Goal: Transaction & Acquisition: Purchase product/service

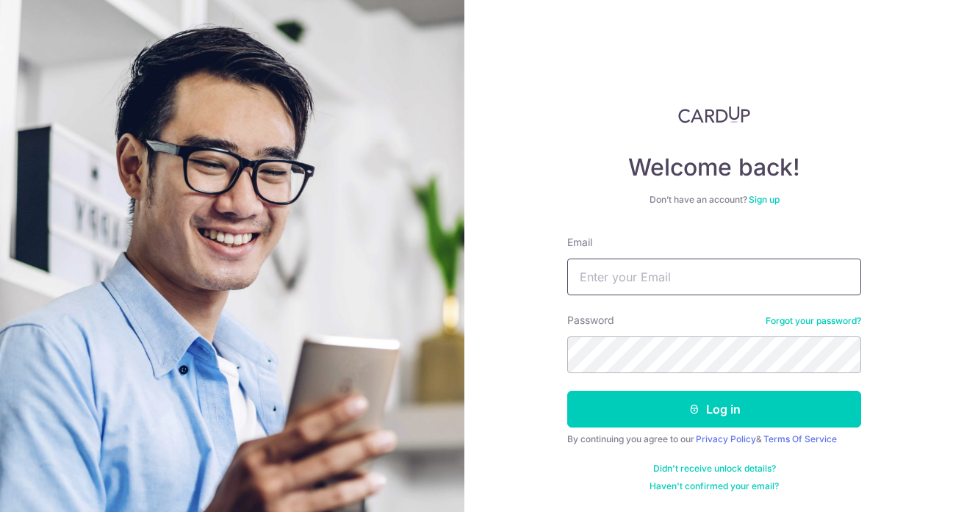
click at [623, 275] on input "Email" at bounding box center [714, 277] width 294 height 37
type input "[EMAIL_ADDRESS][DOMAIN_NAME]"
click at [567, 391] on button "Log in" at bounding box center [714, 409] width 294 height 37
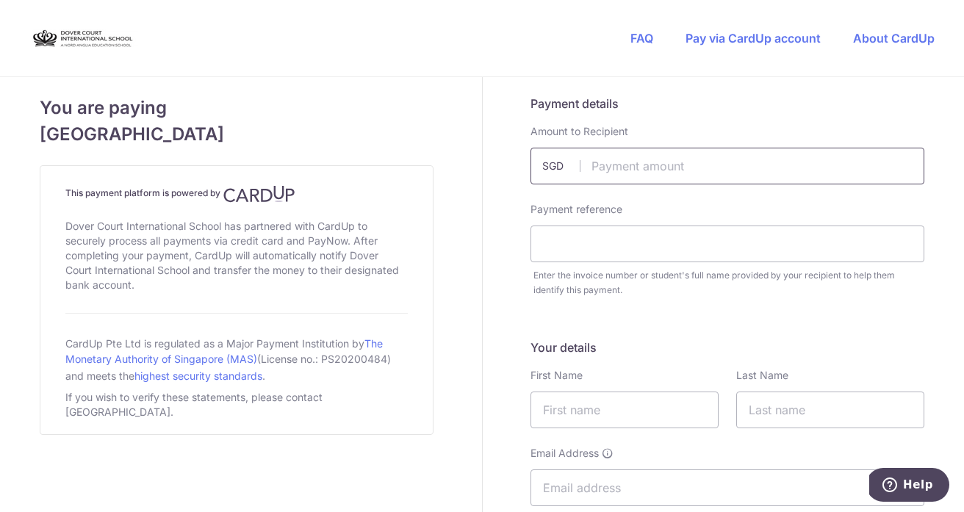
click at [707, 165] on input "text" at bounding box center [727, 166] width 394 height 37
click at [625, 237] on input "text" at bounding box center [727, 243] width 394 height 37
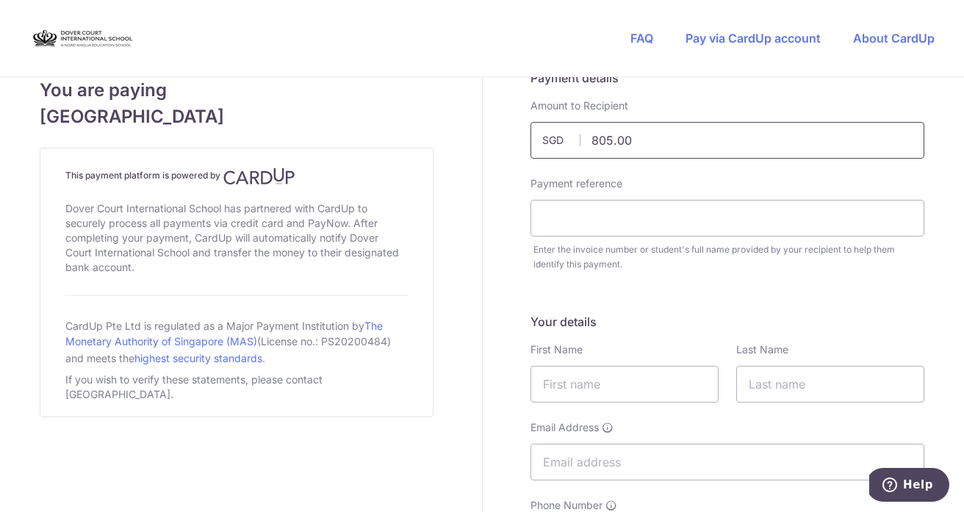
click at [659, 163] on div "Payment details Amount to Recipient 805.00 SGD Payment reference Enter the invo…" at bounding box center [727, 170] width 394 height 203
click at [650, 134] on input "805.00" at bounding box center [727, 138] width 394 height 37
type input "8"
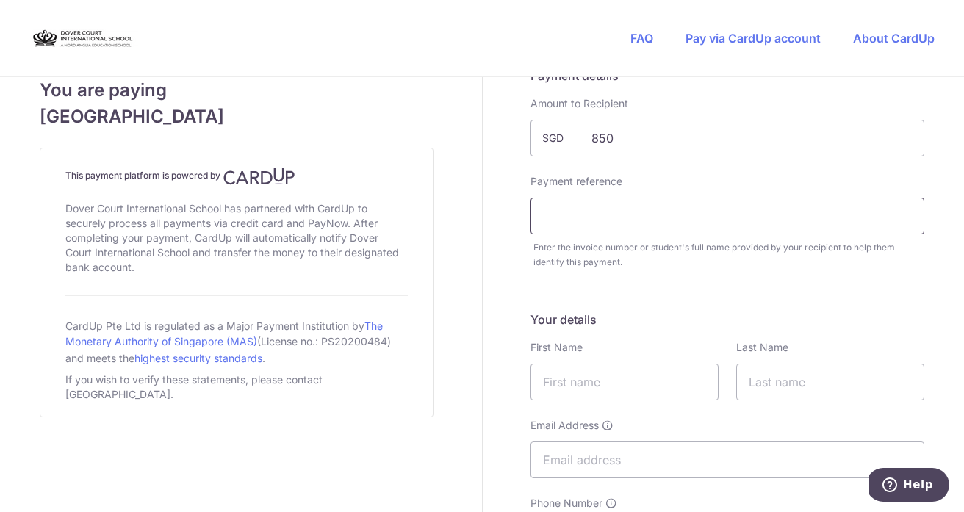
type input "850.00"
click at [635, 214] on input "text" at bounding box center [727, 216] width 394 height 37
click at [660, 216] on input "text" at bounding box center [727, 216] width 394 height 37
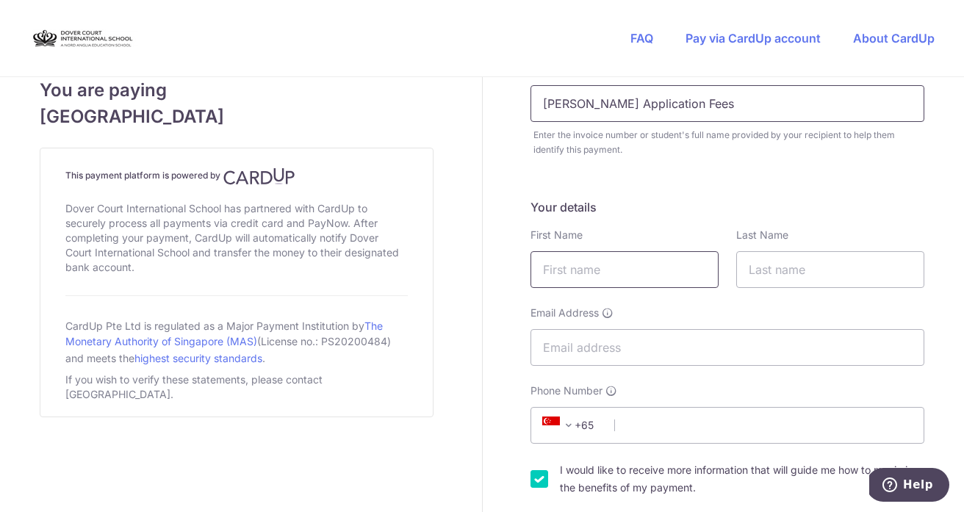
scroll to position [141, 0]
type input "[PERSON_NAME] Application Fees"
click at [626, 265] on input "text" at bounding box center [624, 268] width 188 height 37
type input "b"
click at [616, 262] on input "b" at bounding box center [624, 268] width 188 height 37
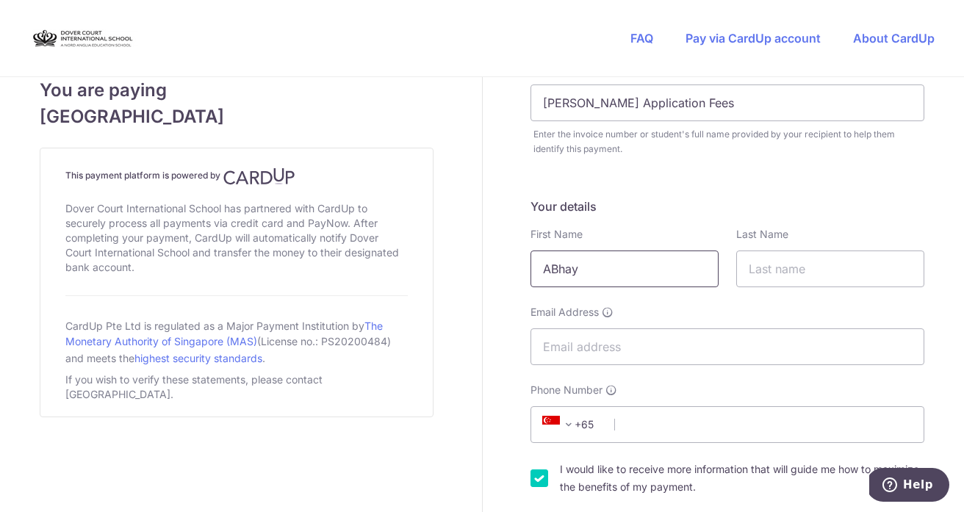
click at [555, 267] on input "ABhay" at bounding box center [624, 268] width 188 height 37
type input "Abhay"
click at [792, 267] on input "text" at bounding box center [830, 268] width 188 height 37
type input "[PERSON_NAME]"
click at [660, 349] on input "Email Address" at bounding box center [727, 346] width 394 height 37
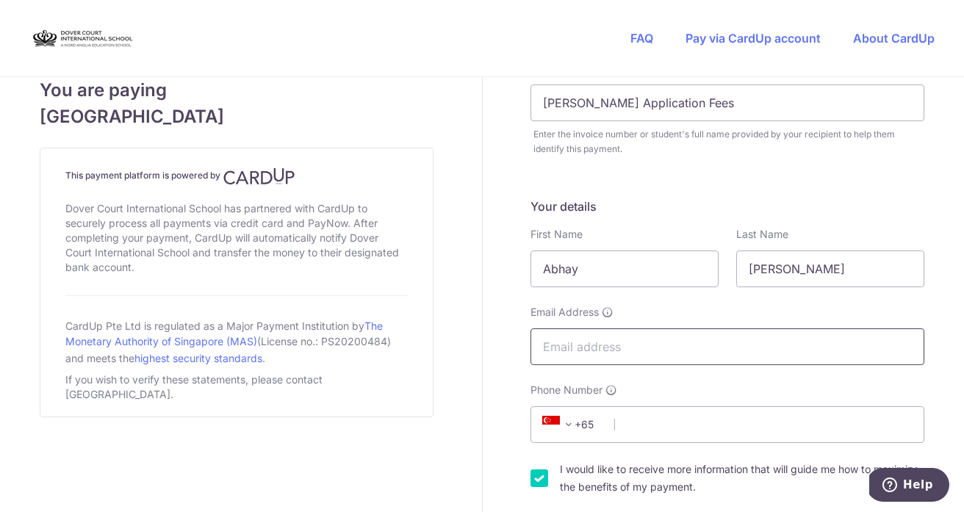
type input "[EMAIL_ADDRESS][DOMAIN_NAME]"
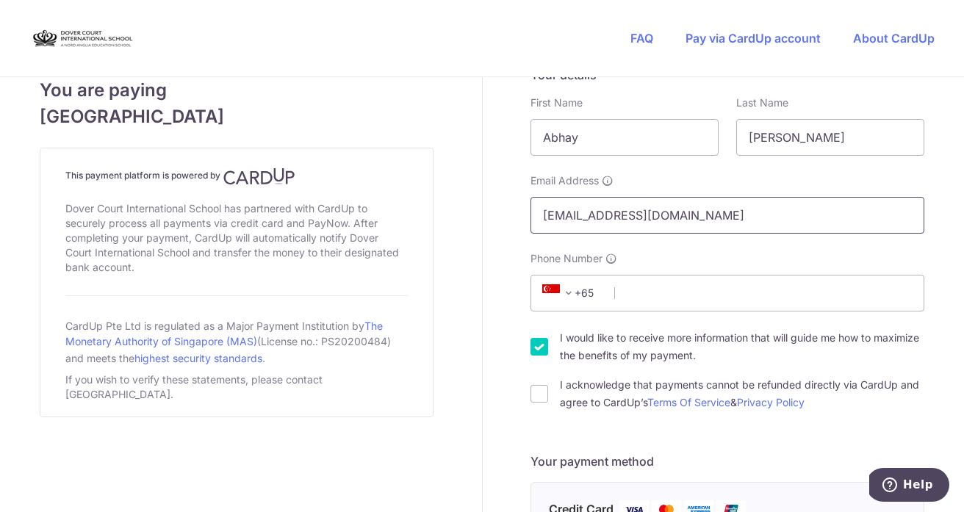
scroll to position [273, 0]
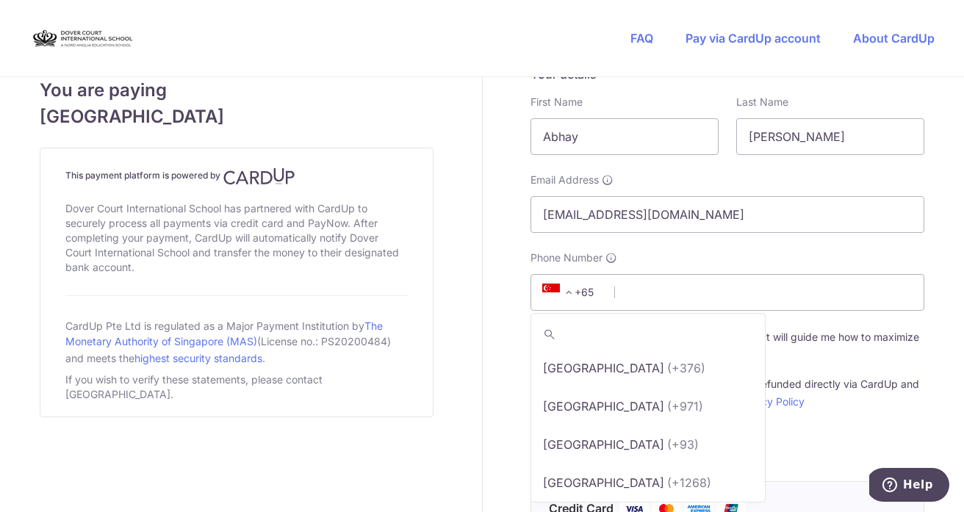
click at [577, 291] on span "+65" at bounding box center [559, 293] width 35 height 18
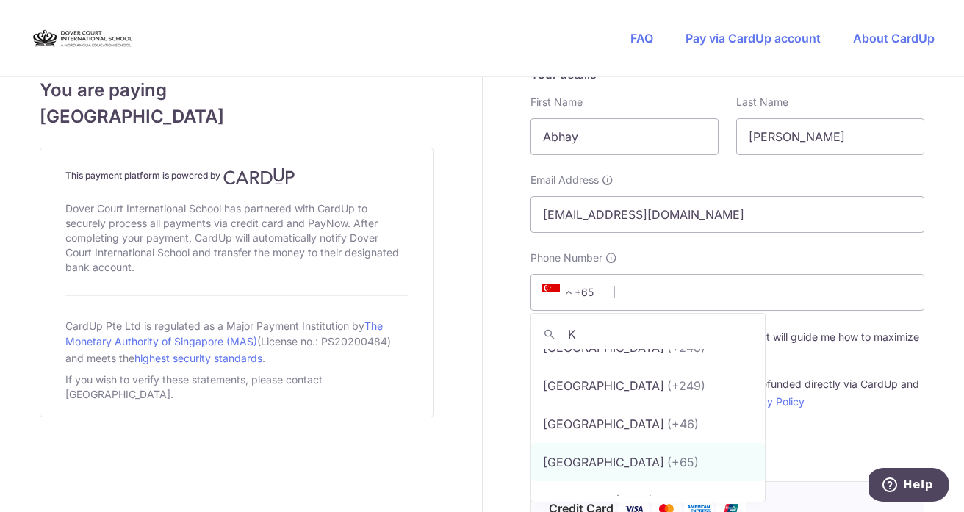
scroll to position [0, 0]
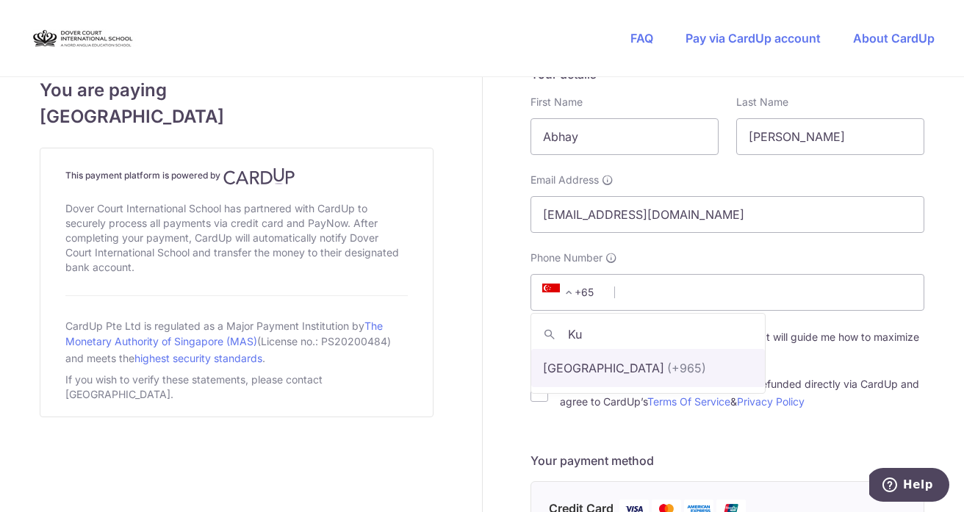
type input "Ku"
select select "124"
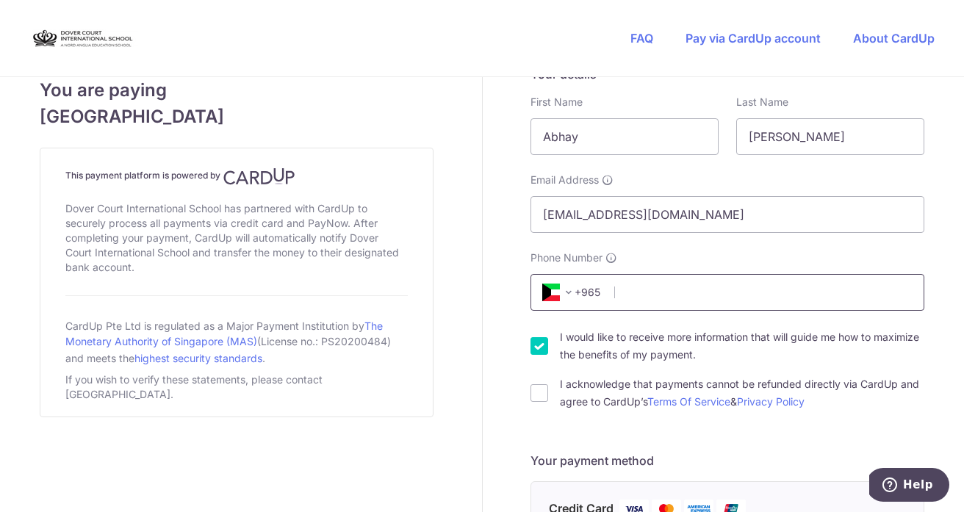
click at [728, 299] on input "Phone Number" at bounding box center [727, 292] width 394 height 37
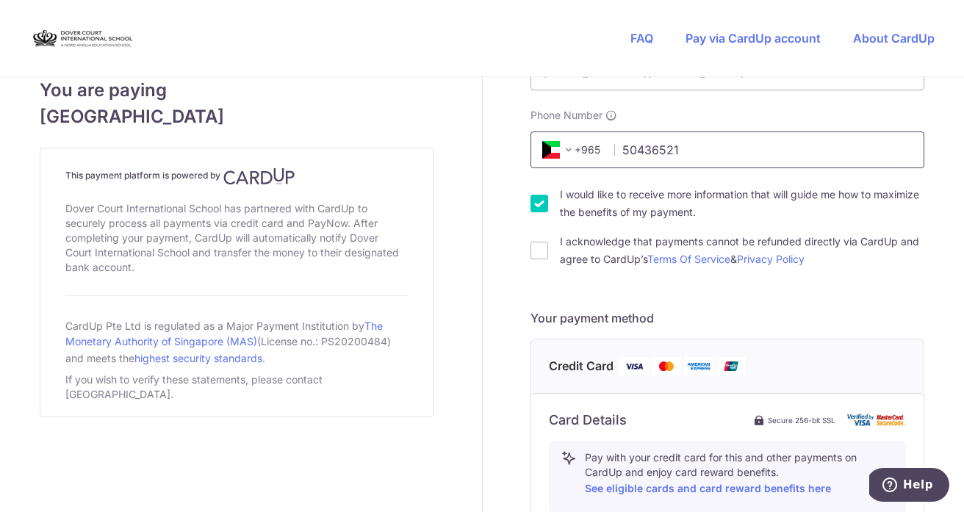
scroll to position [422, 0]
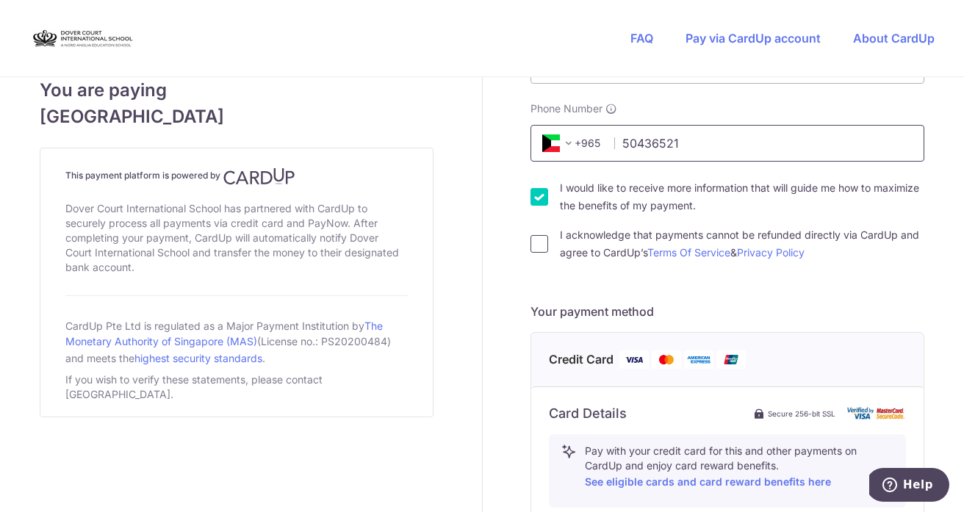
type input "50436521"
click at [538, 244] on input "I acknowledge that payments cannot be refunded directly via CardUp and agree to…" at bounding box center [539, 244] width 18 height 18
checkbox input "true"
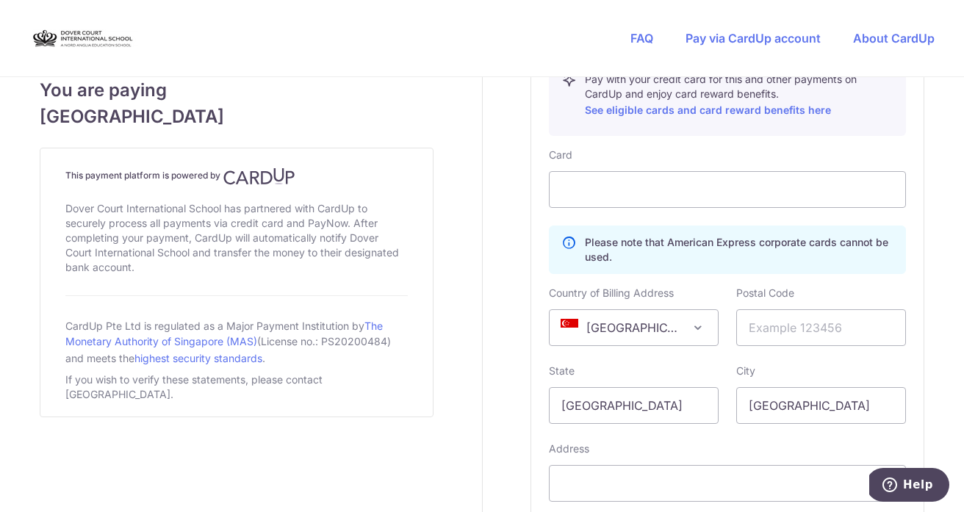
scroll to position [795, 0]
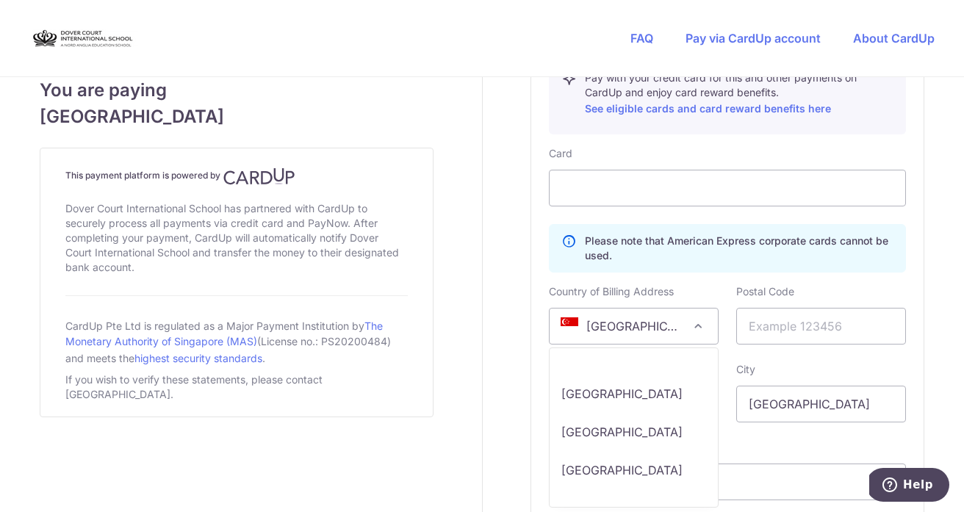
click at [683, 331] on span "[GEOGRAPHIC_DATA]" at bounding box center [633, 325] width 168 height 35
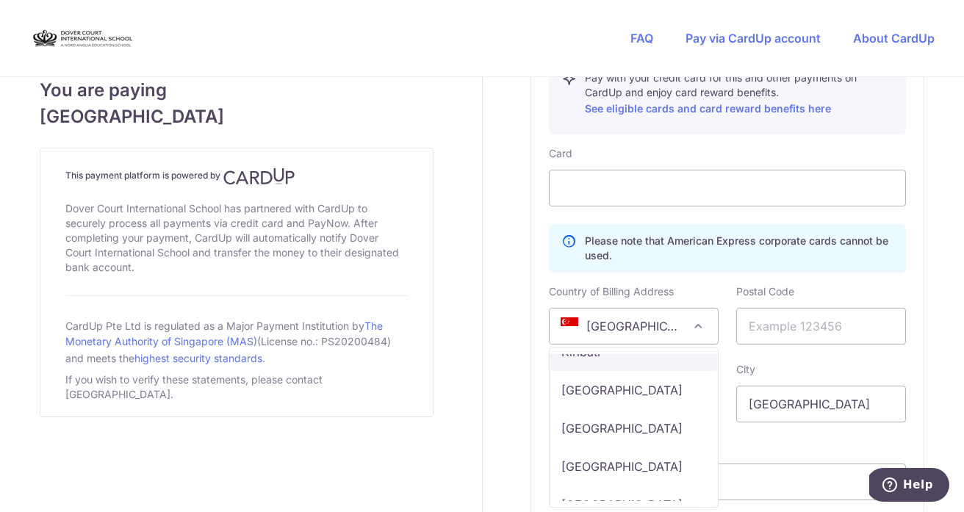
scroll to position [4552, 0]
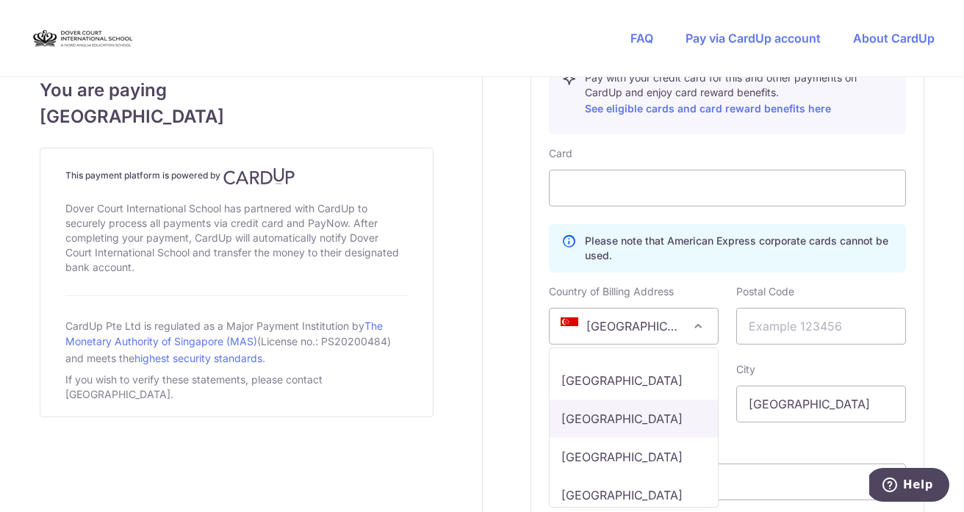
select select "KW"
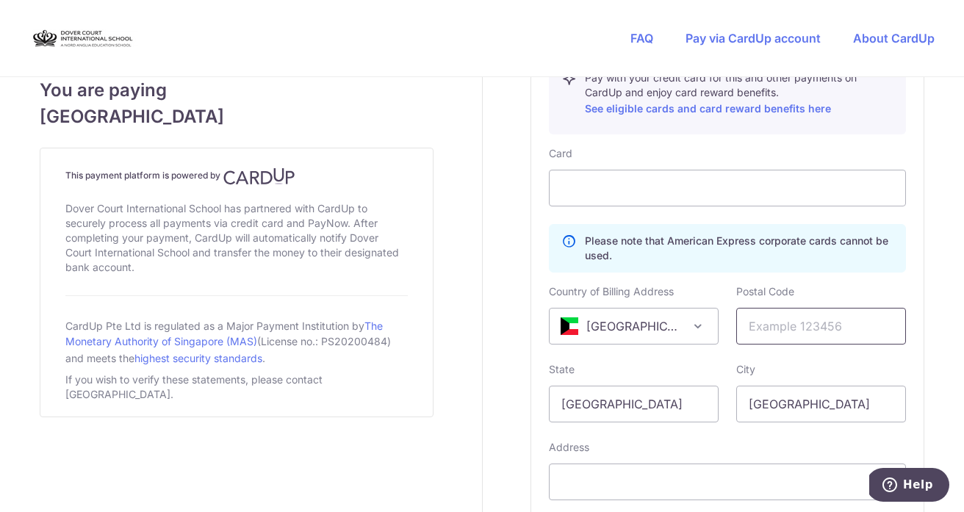
scroll to position [795, 0]
click at [807, 320] on input "text" at bounding box center [821, 326] width 170 height 37
type input "200009"
click at [667, 409] on input "[GEOGRAPHIC_DATA]" at bounding box center [634, 404] width 170 height 37
type input "S"
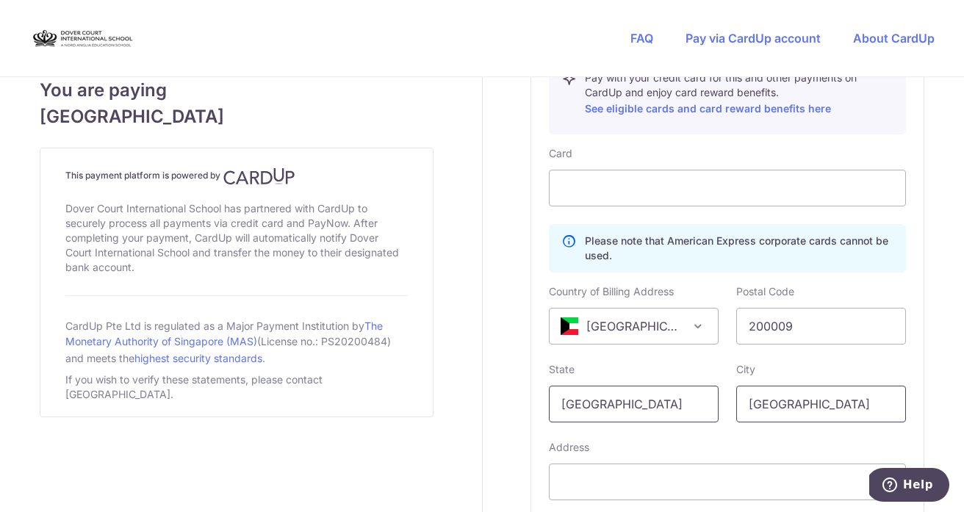
type input "[GEOGRAPHIC_DATA]"
click at [840, 406] on input "[GEOGRAPHIC_DATA]" at bounding box center [821, 404] width 170 height 37
type input "S"
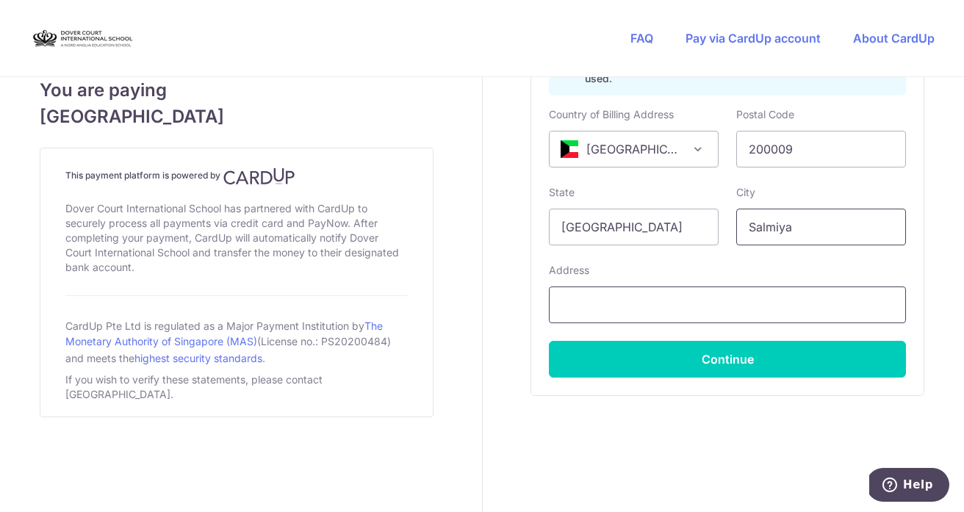
type input "Salmiya"
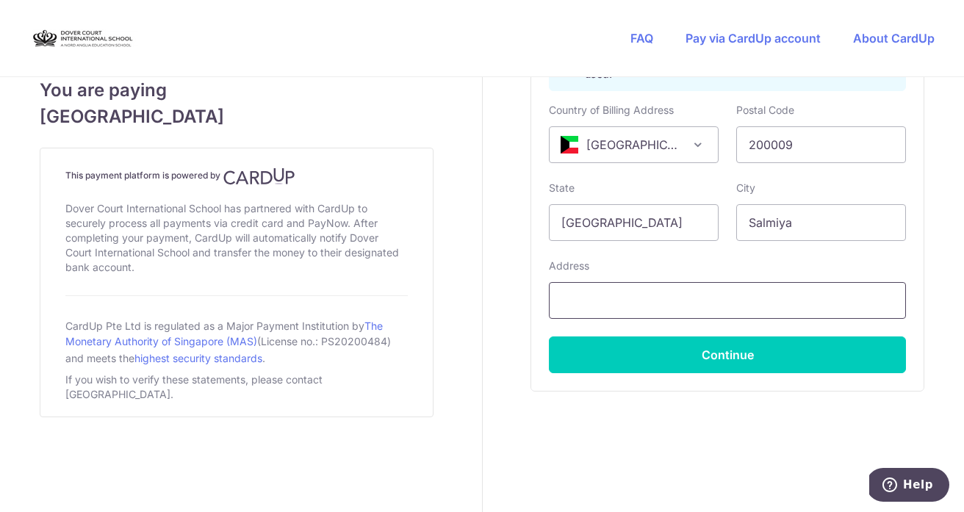
scroll to position [976, 0]
click at [770, 314] on input "text" at bounding box center [727, 301] width 357 height 37
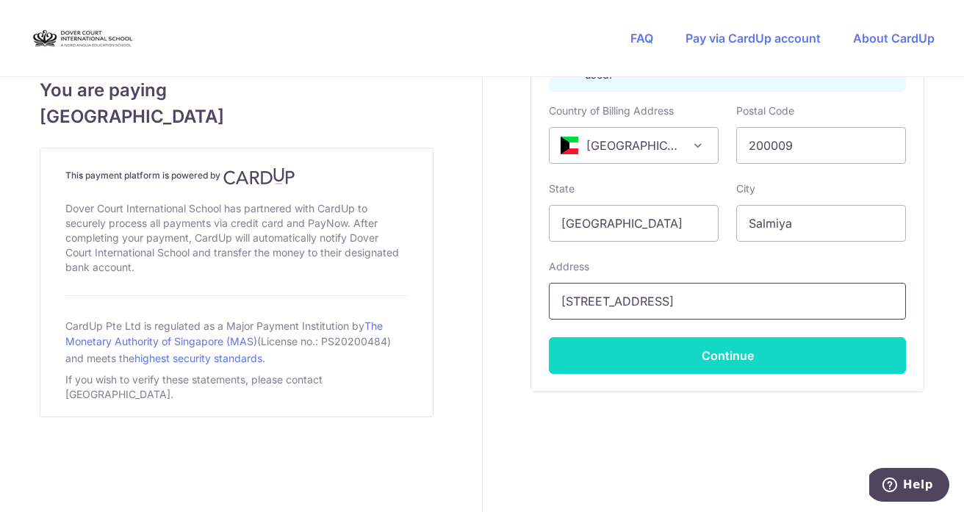
type input "[STREET_ADDRESS]"
click at [748, 359] on button "Continue" at bounding box center [727, 355] width 357 height 37
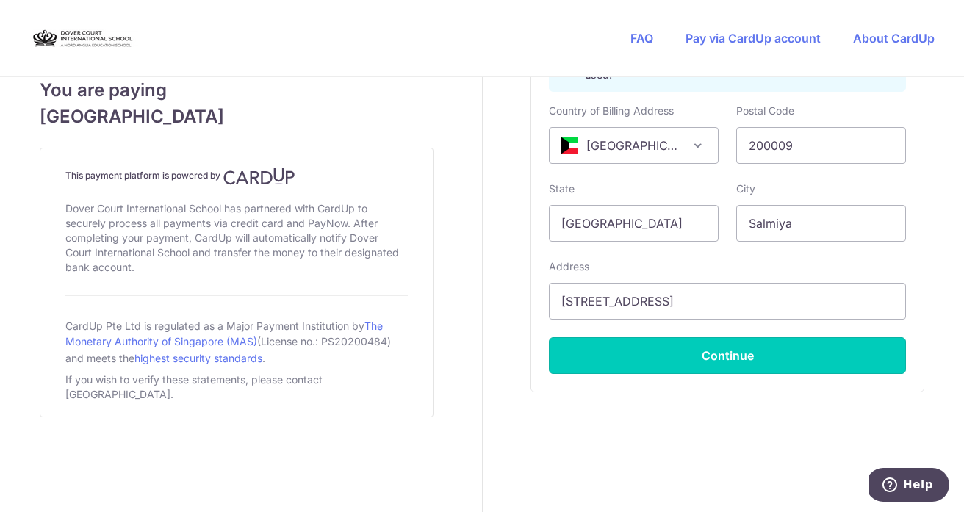
type input "**** 4799"
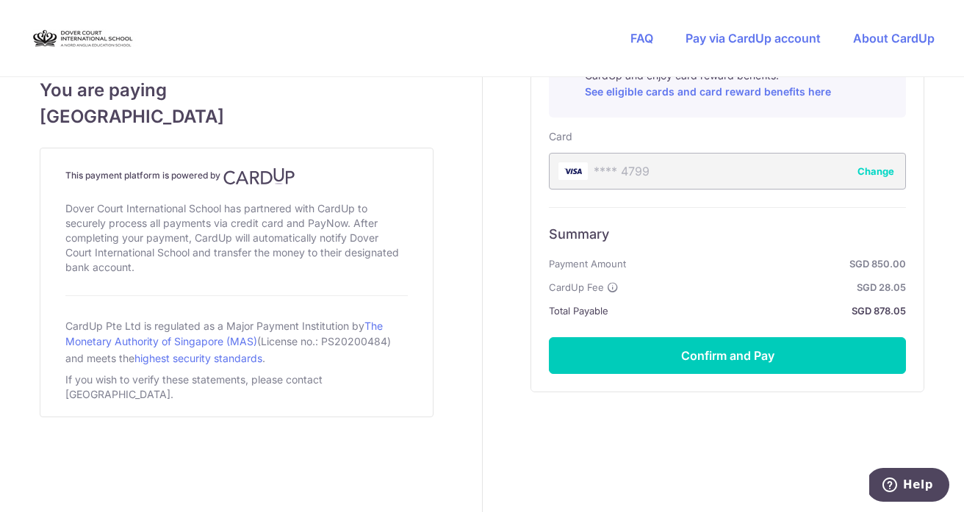
scroll to position [818, 0]
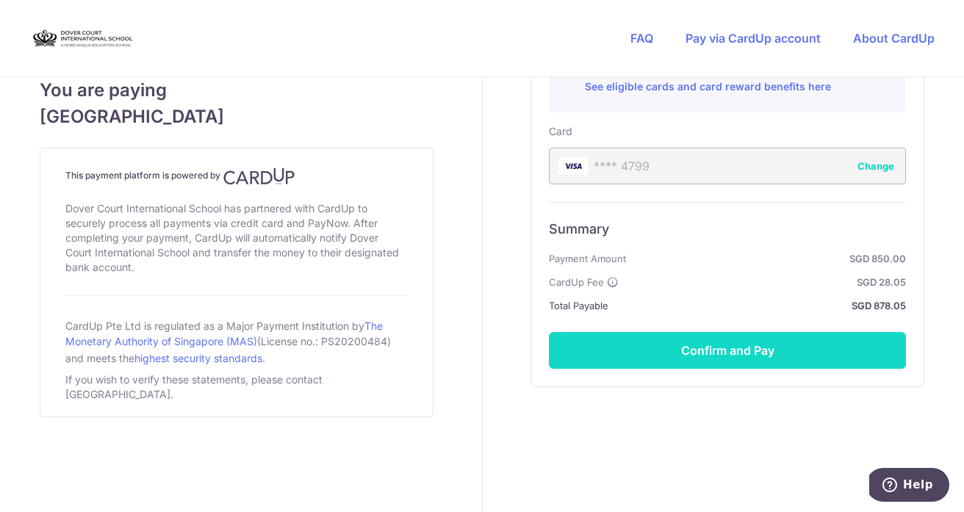
click at [738, 352] on button "Confirm and Pay" at bounding box center [727, 350] width 357 height 37
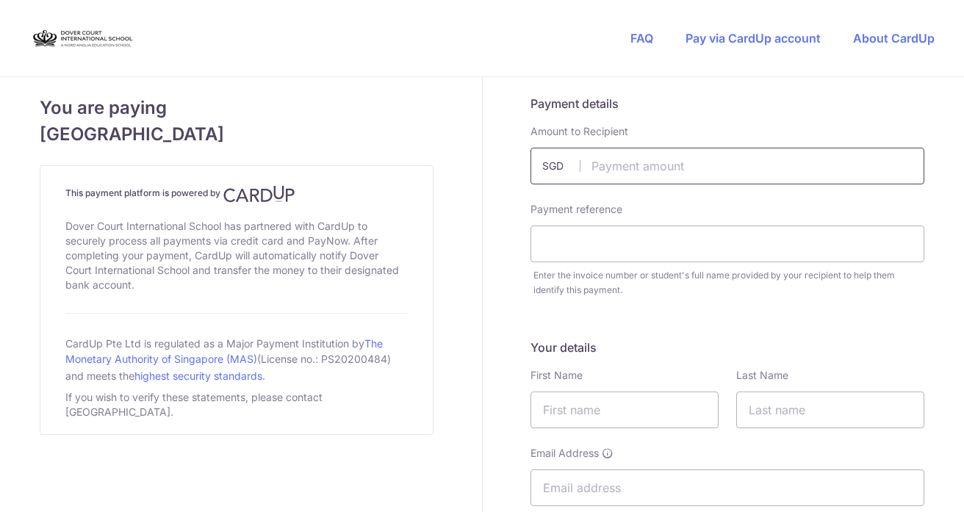
scroll to position [1, 0]
click at [681, 167] on input "text" at bounding box center [727, 165] width 394 height 37
type input "850.00"
click at [644, 240] on input "text" at bounding box center [727, 243] width 394 height 37
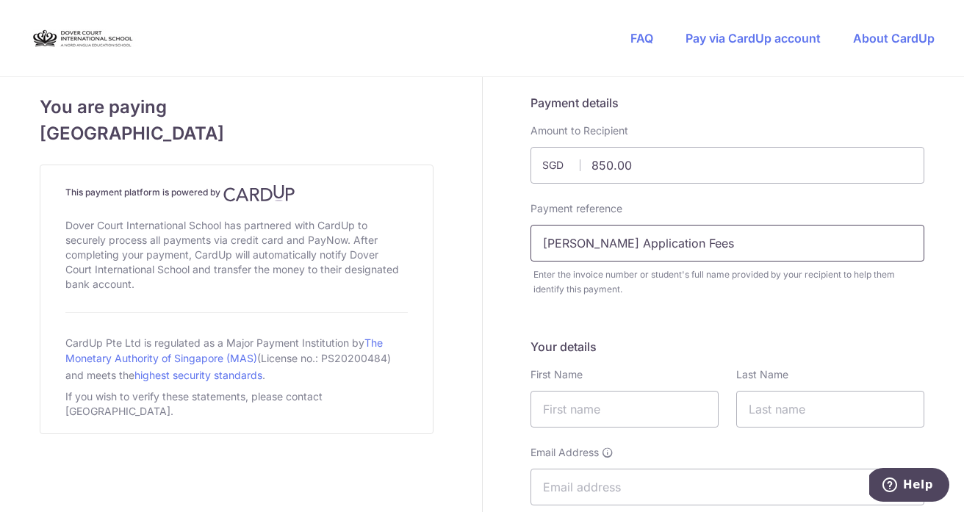
click at [555, 245] on input "[PERSON_NAME] Application Fees" at bounding box center [727, 243] width 394 height 37
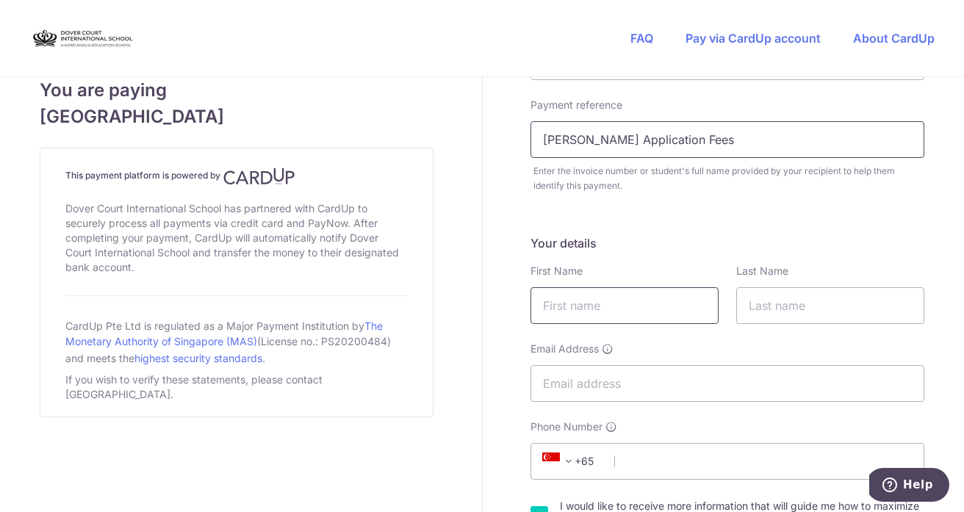
scroll to position [112, 0]
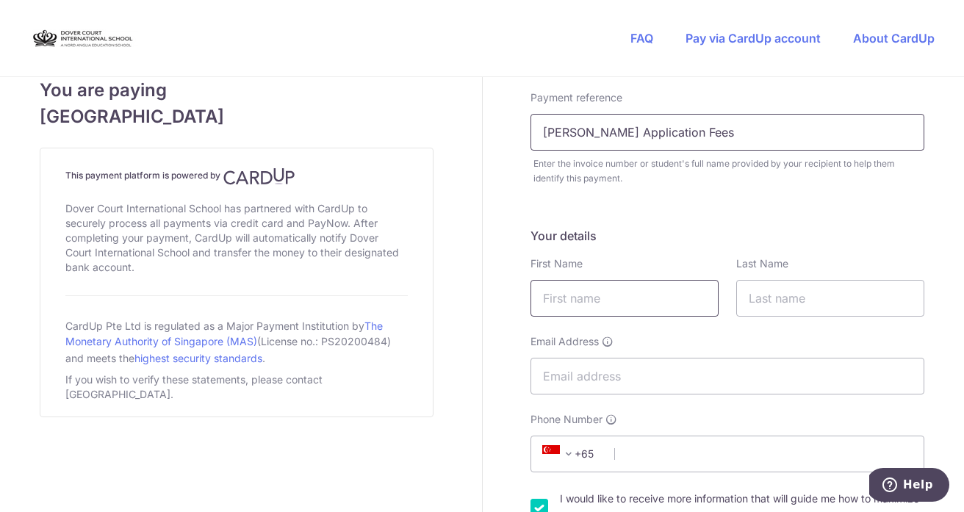
type input "[PERSON_NAME] Application Fees"
click at [610, 302] on input "text" at bounding box center [624, 298] width 188 height 37
type input "Abhay"
type input "[PERSON_NAME]"
type input "[EMAIL_ADDRESS][DOMAIN_NAME]"
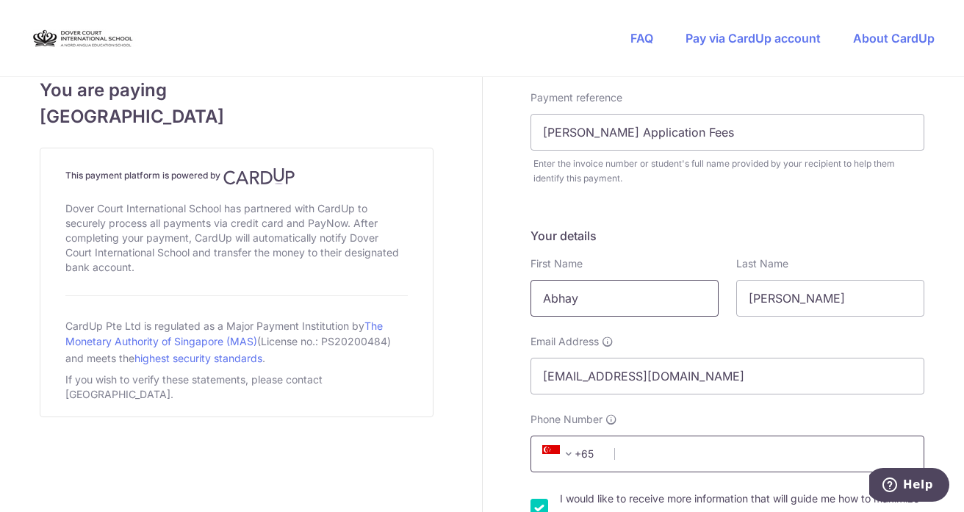
type input "50436521"
select select "KW"
type input "200009"
type input "[STREET_ADDRESS]"
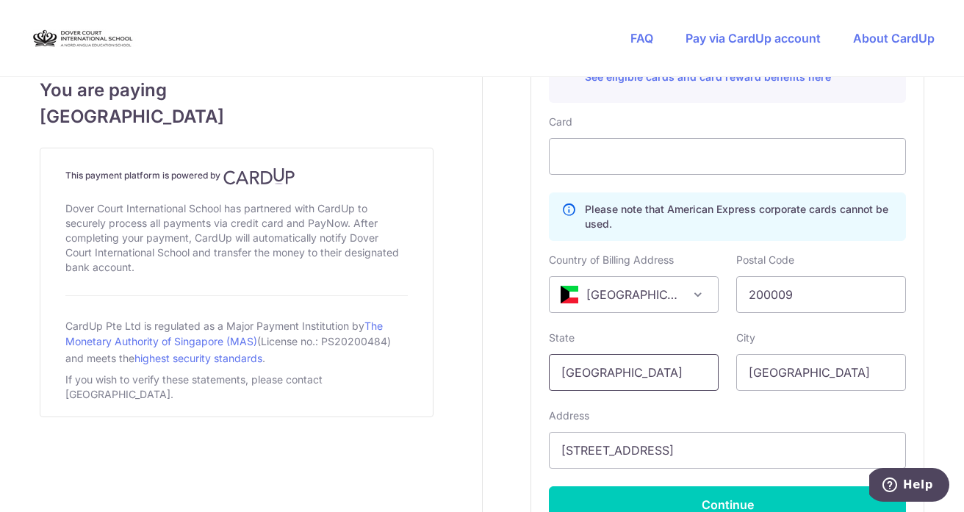
drag, startPoint x: 623, startPoint y: 372, endPoint x: 526, endPoint y: 368, distance: 97.0
type input "[GEOGRAPHIC_DATA]"
click at [842, 372] on input "[GEOGRAPHIC_DATA]" at bounding box center [821, 372] width 170 height 37
drag, startPoint x: 842, startPoint y: 372, endPoint x: 695, endPoint y: 361, distance: 148.0
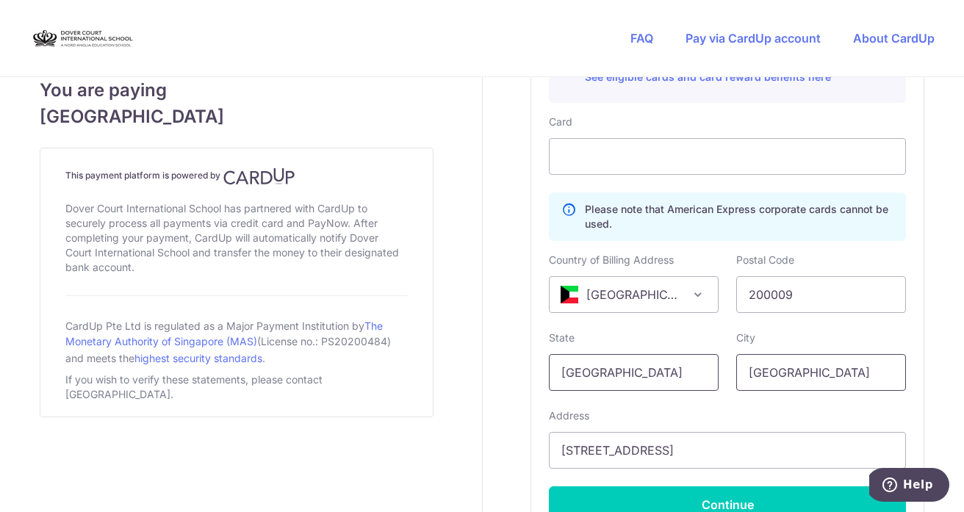
click at [695, 361] on div "State [GEOGRAPHIC_DATA] City [GEOGRAPHIC_DATA]" at bounding box center [727, 361] width 375 height 60
type input "Salmiya"
click at [772, 414] on div "Address [STREET_ADDRESS]" at bounding box center [727, 438] width 357 height 60
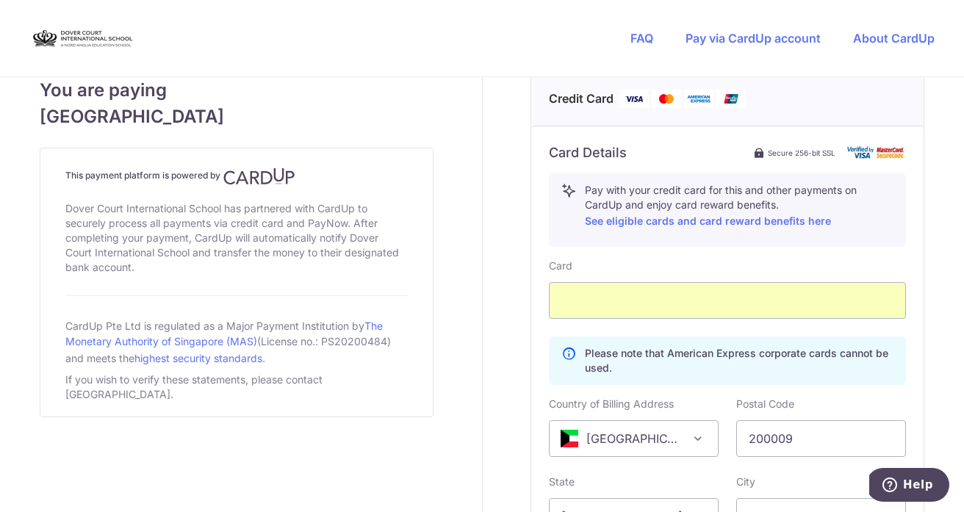
scroll to position [687, 0]
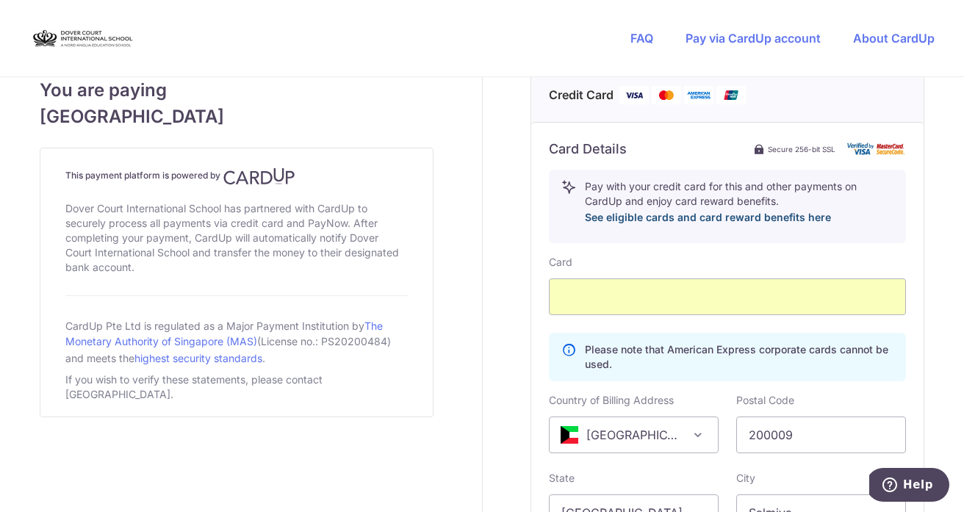
click at [706, 222] on link "See eligible cards and card reward benefits here" at bounding box center [708, 217] width 246 height 12
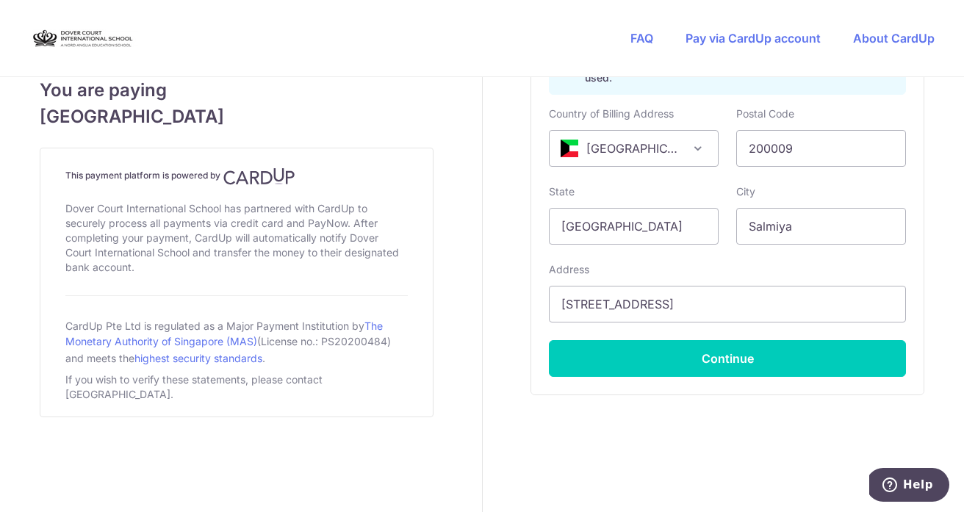
scroll to position [981, 0]
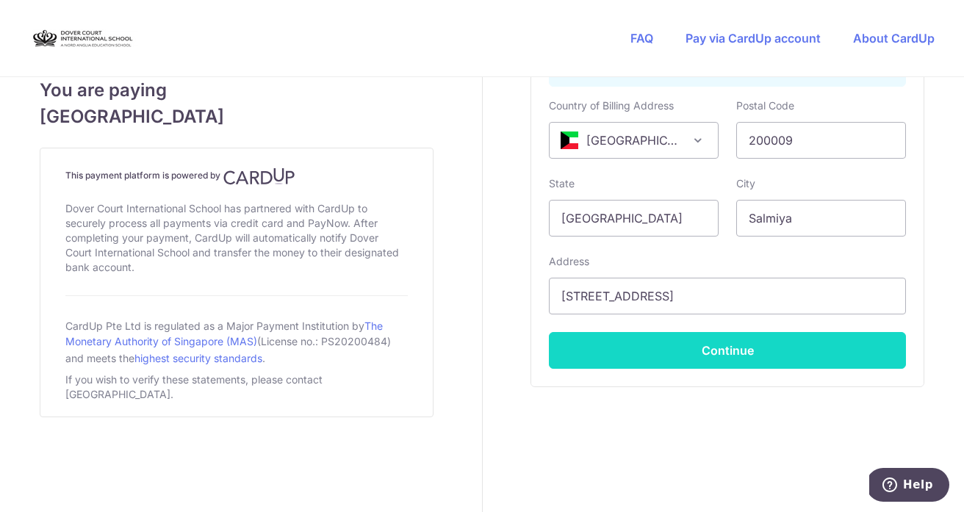
click at [680, 353] on button "Continue" at bounding box center [727, 350] width 357 height 37
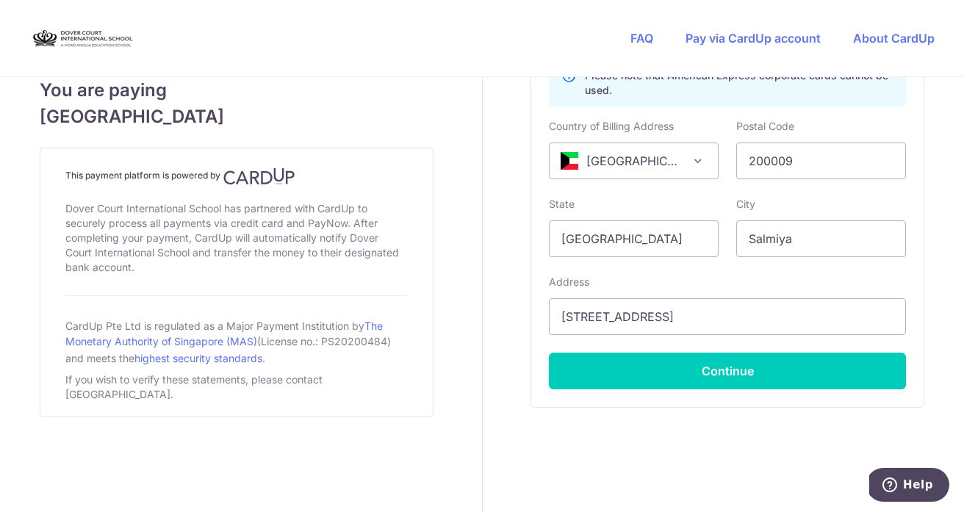
scroll to position [372, 0]
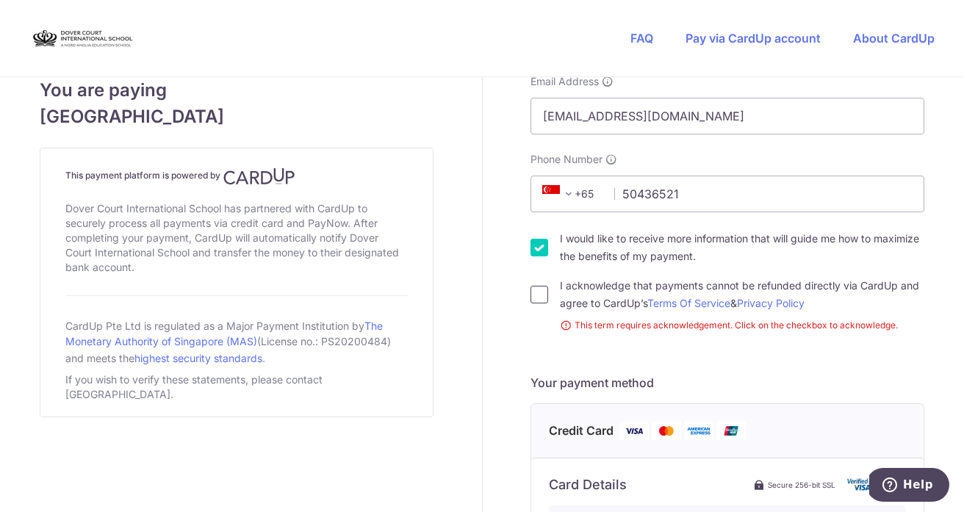
click at [541, 296] on input "I acknowledge that payments cannot be refunded directly via CardUp and agree to…" at bounding box center [539, 295] width 18 height 18
checkbox input "true"
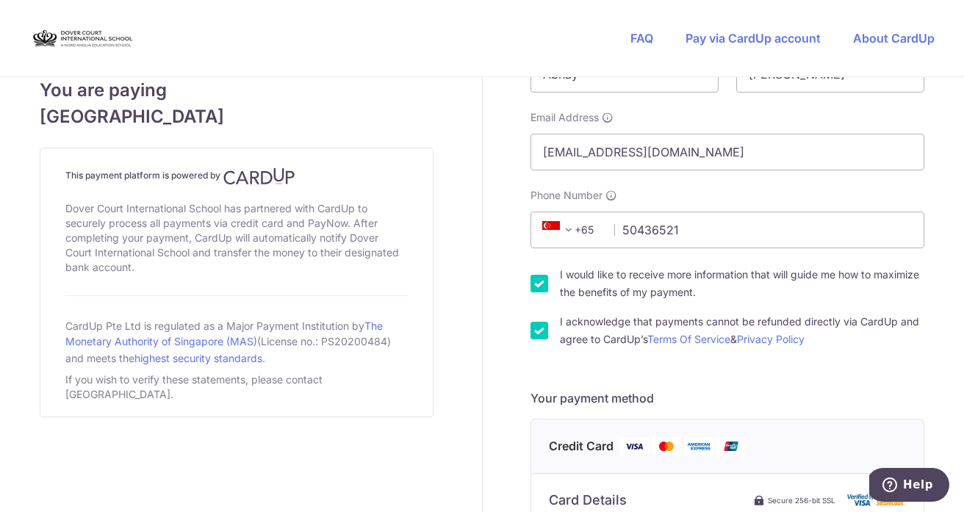
scroll to position [337, 0]
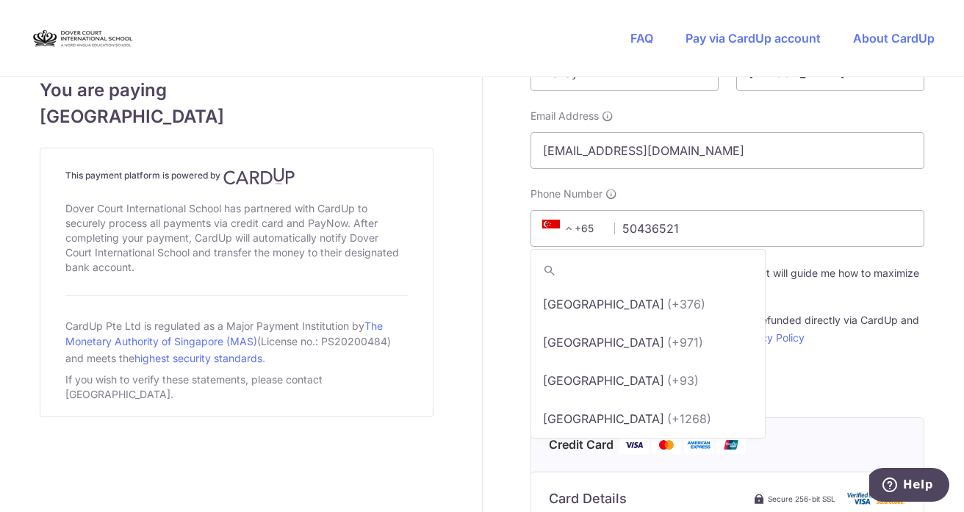
click at [598, 231] on span "+65" at bounding box center [571, 229] width 66 height 18
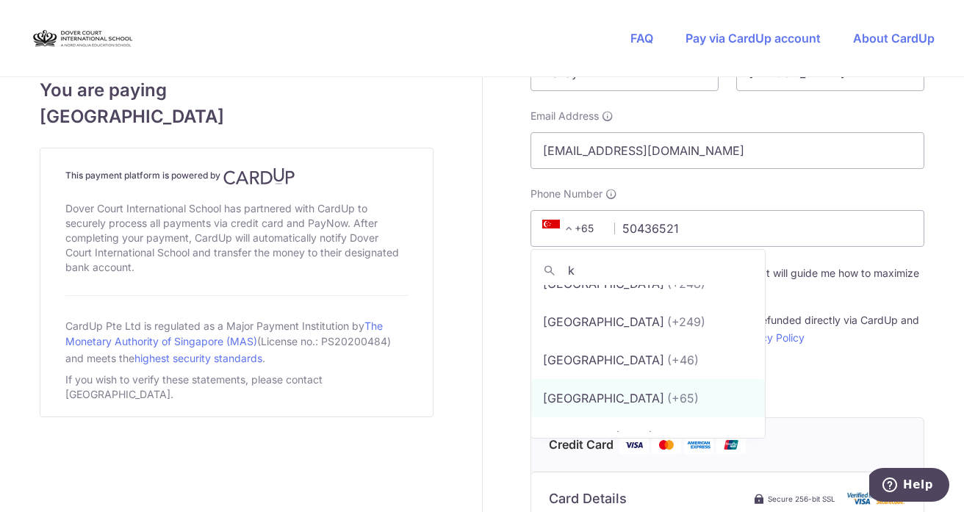
scroll to position [0, 0]
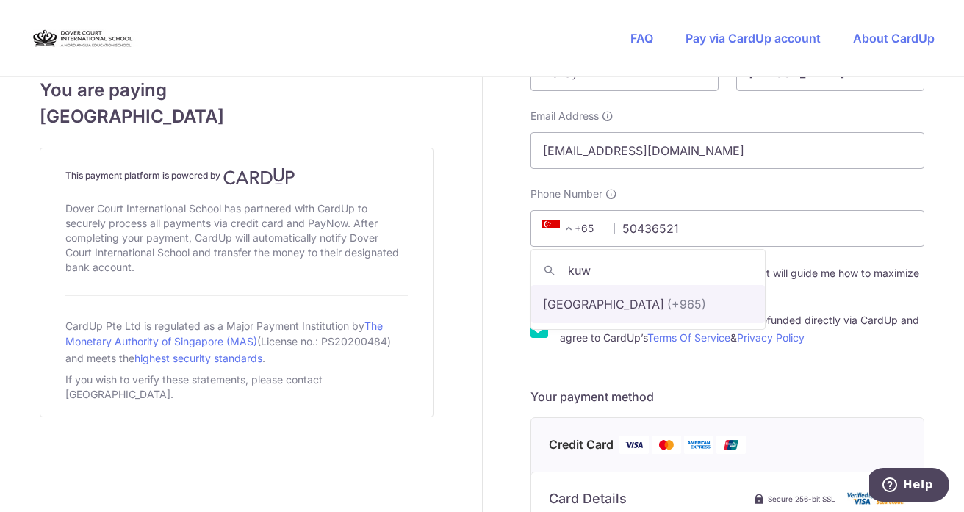
type input "kuw"
select select "124"
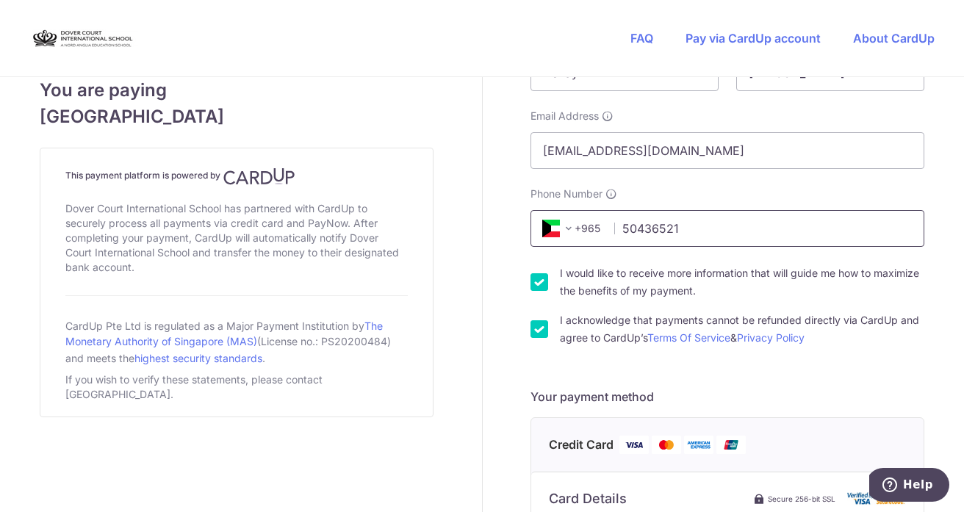
click at [776, 240] on input "50436521" at bounding box center [727, 228] width 394 height 37
click at [936, 217] on div "Payment details Amount to Recipient 850.00 SGD Payment reference [PERSON_NAME] …" at bounding box center [728, 448] width 491 height 1416
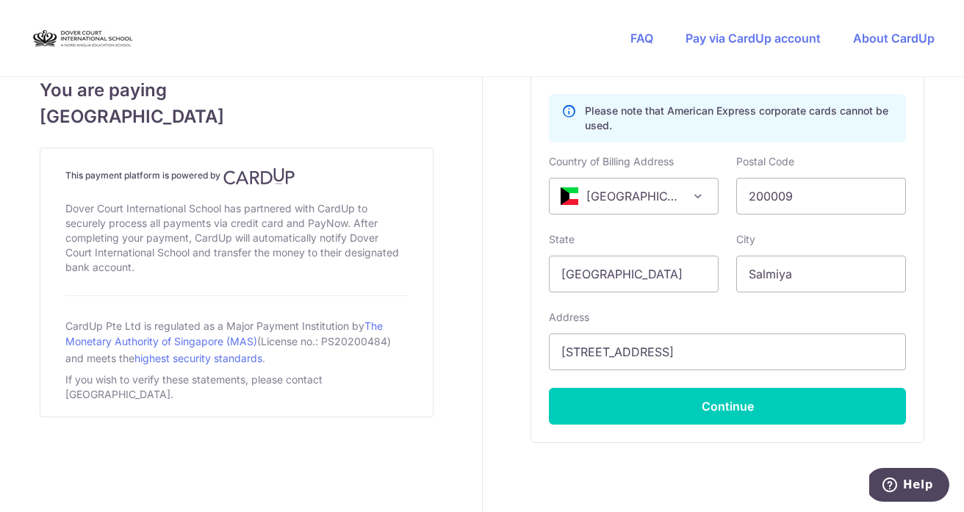
scroll to position [981, 0]
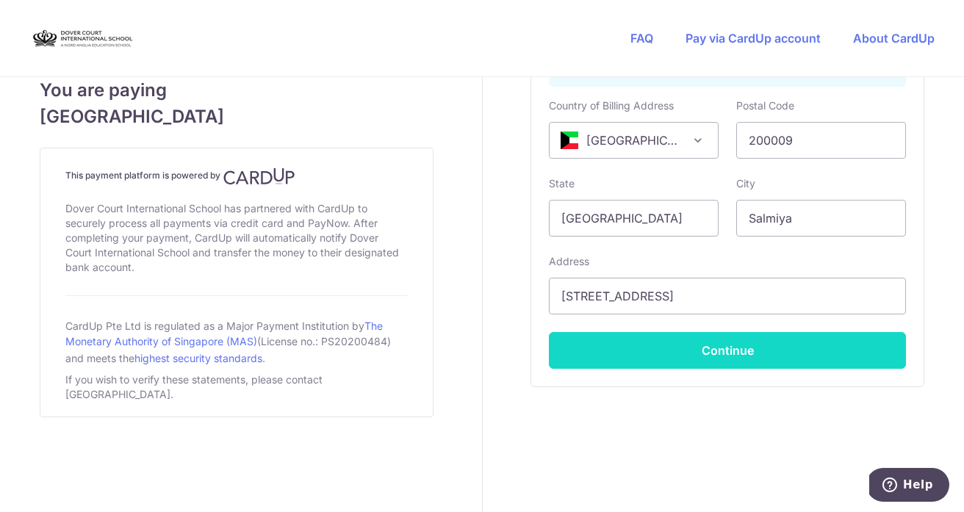
click at [740, 354] on button "Continue" at bounding box center [727, 350] width 357 height 37
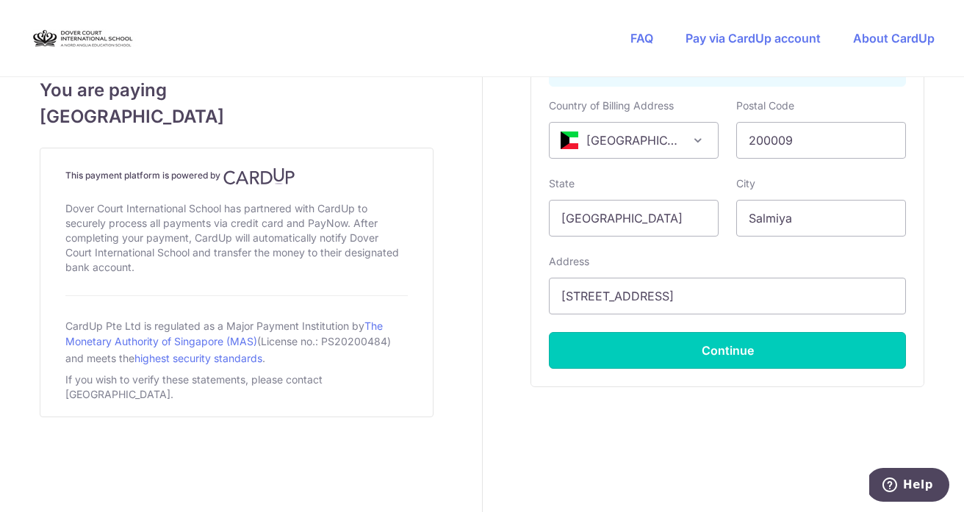
type input "**** 4799"
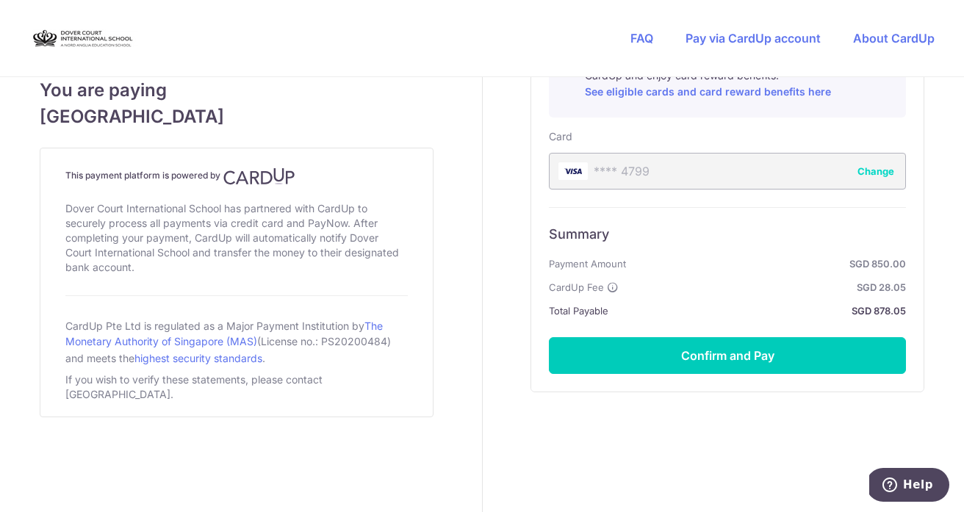
scroll to position [818, 0]
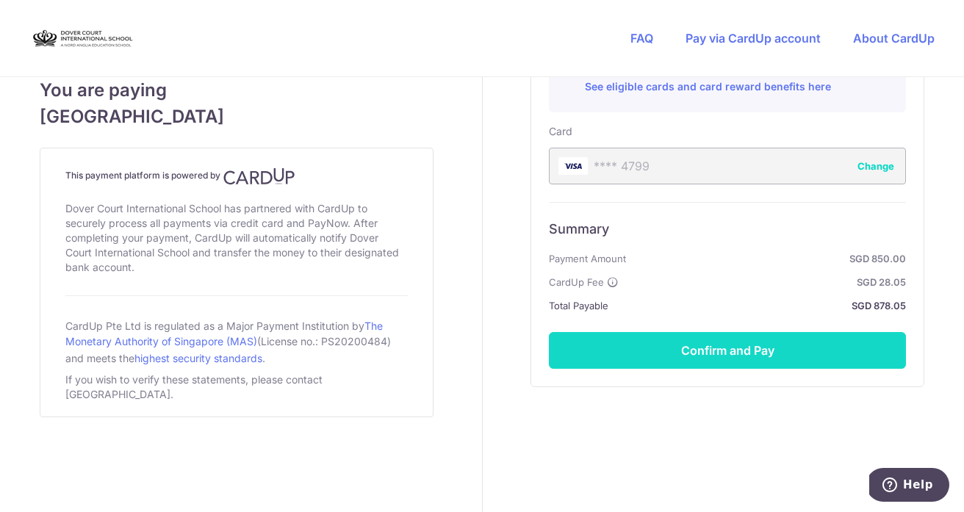
click at [740, 350] on button "Confirm and Pay" at bounding box center [727, 350] width 357 height 37
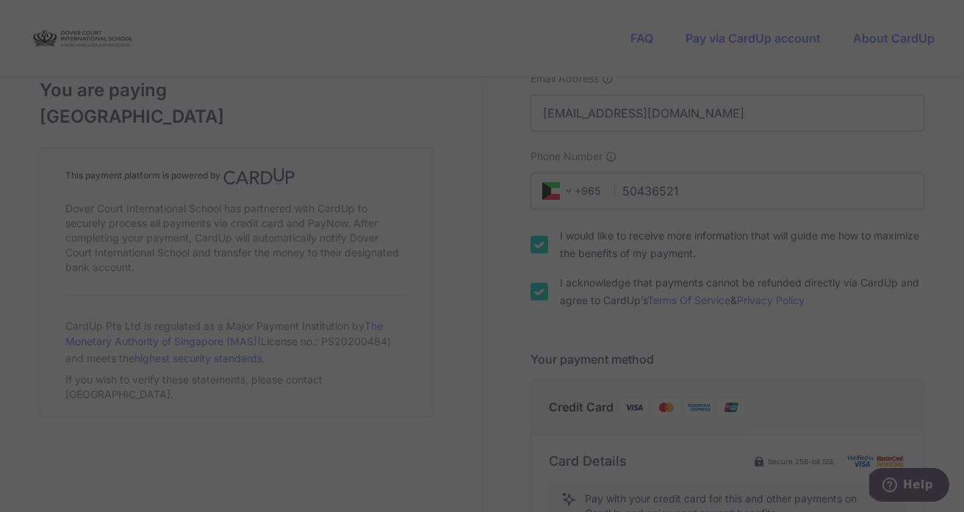
scroll to position [374, 0]
